Goal: Information Seeking & Learning: Learn about a topic

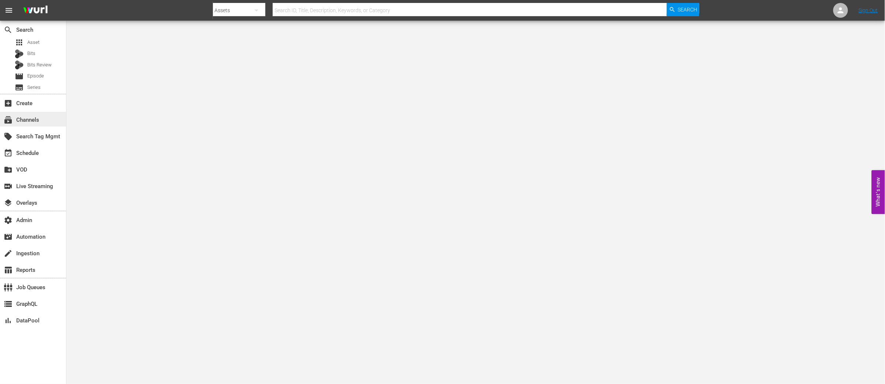
click at [27, 121] on div "subscriptions Channels" at bounding box center [20, 119] width 41 height 7
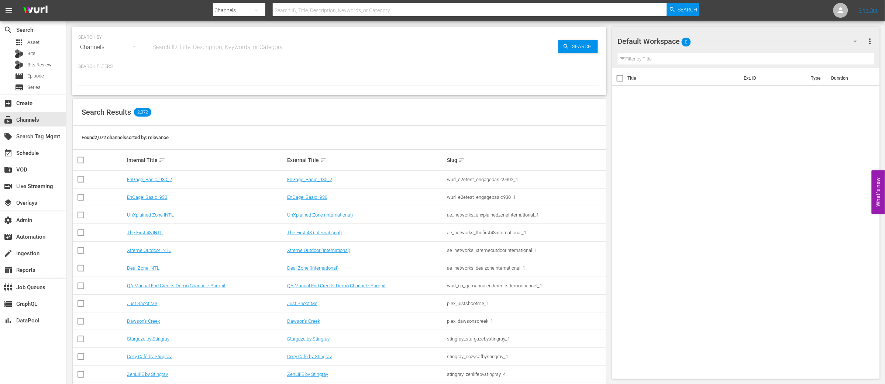
click at [205, 48] on input "text" at bounding box center [355, 47] width 408 height 18
type input "fifa"
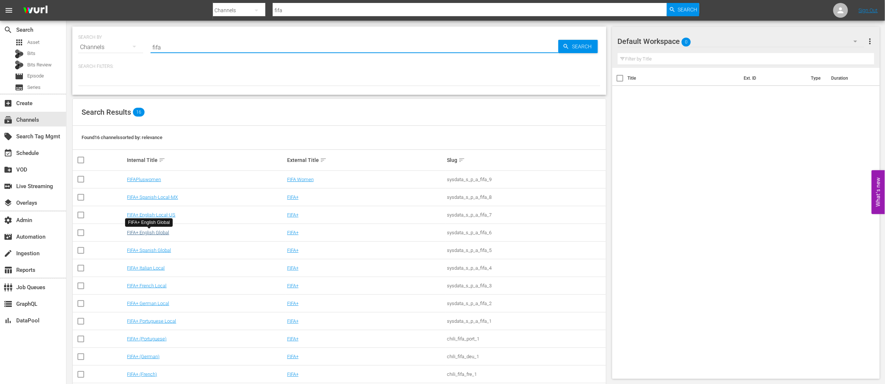
type input "fifa"
click at [155, 233] on link "FIFA+ English Global" at bounding box center [148, 233] width 42 height 6
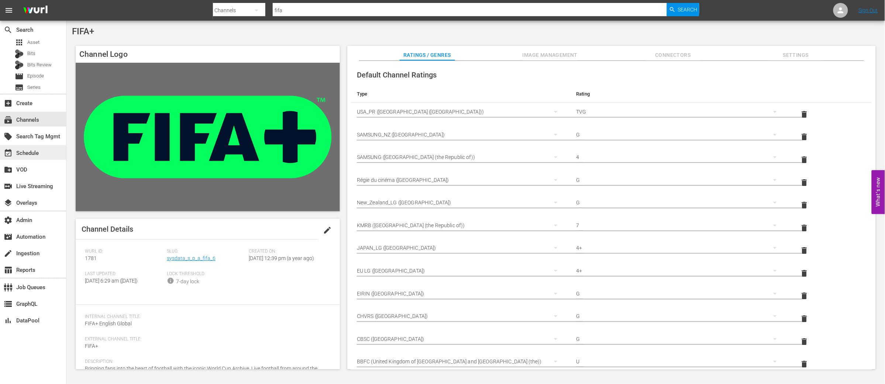
click at [32, 155] on div "event_available Schedule" at bounding box center [20, 152] width 41 height 7
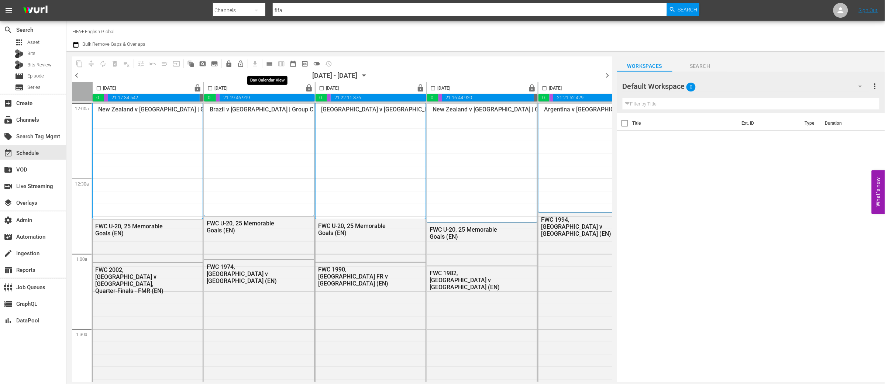
click at [270, 65] on span "calendar_view_day_outlined" at bounding box center [269, 63] width 7 height 7
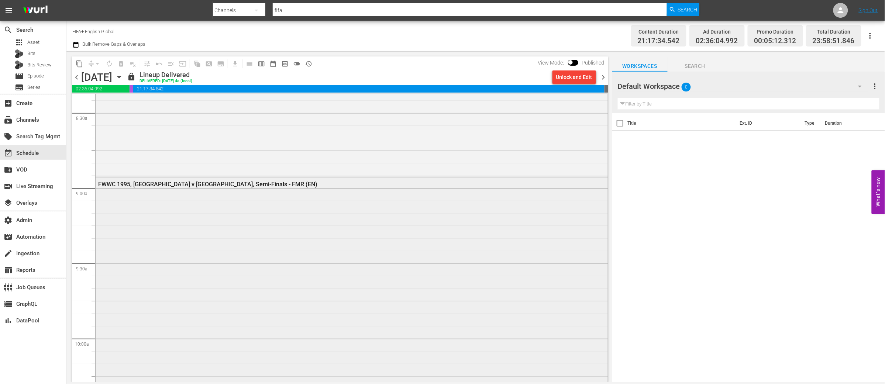
scroll to position [1278, 0]
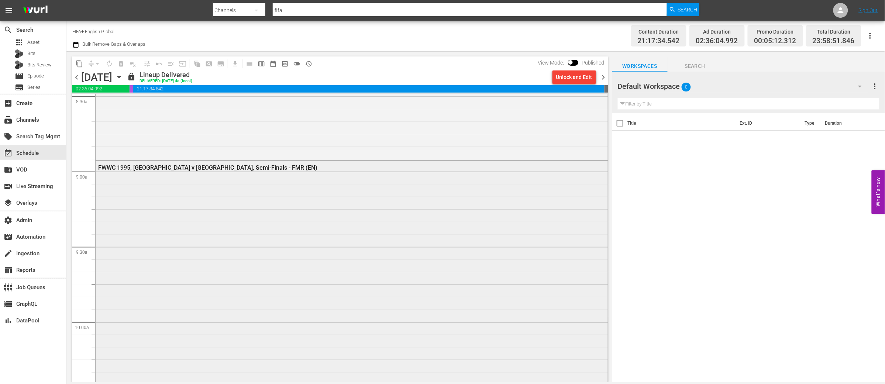
click at [269, 229] on div "FWWC 1995, [GEOGRAPHIC_DATA] v [GEOGRAPHIC_DATA], Semi-Finals - FMR (EN)" at bounding box center [352, 295] width 512 height 269
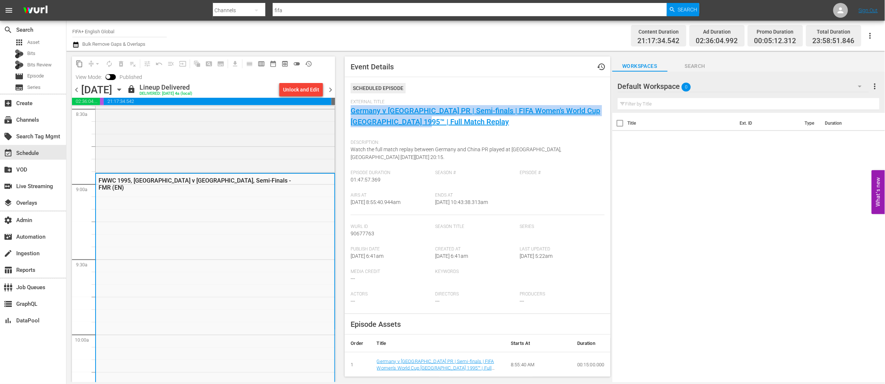
click at [447, 128] on div "External Title Germany v [GEOGRAPHIC_DATA] PR | Semi-finals | FIFA Women's Worl…" at bounding box center [478, 117] width 254 height 37
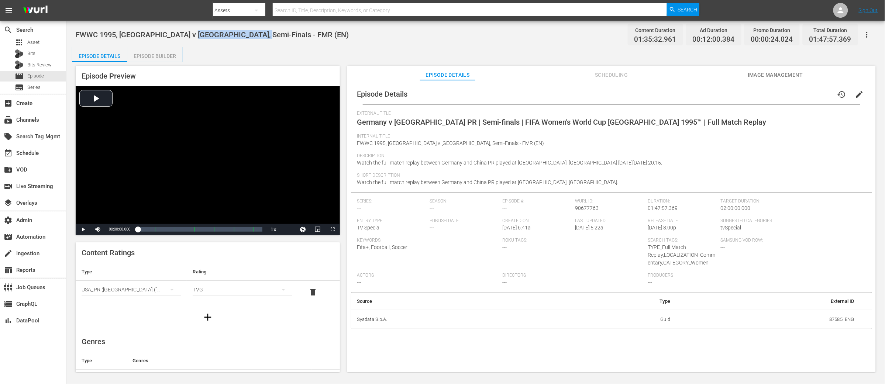
drag, startPoint x: 259, startPoint y: 34, endPoint x: 193, endPoint y: 34, distance: 66.8
click at [193, 34] on div "FWWC 1995, Germany v China, Semi-Finals - FMR (EN) Content Duration 01:35:32.96…" at bounding box center [476, 34] width 800 height 17
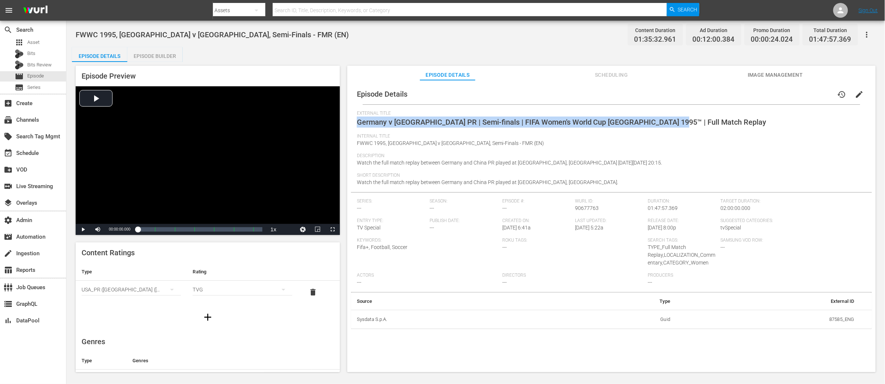
drag, startPoint x: 359, startPoint y: 122, endPoint x: 673, endPoint y: 126, distance: 314.4
click at [673, 126] on div "External Title Germany v [GEOGRAPHIC_DATA] PR | Semi-finals | FIFA Women's Worl…" at bounding box center [611, 122] width 509 height 23
copy span "Germany v [GEOGRAPHIC_DATA] PR | Semi-finals | FIFA Women's World Cup [GEOGRAPH…"
